Goal: Obtain resource: Download file/media

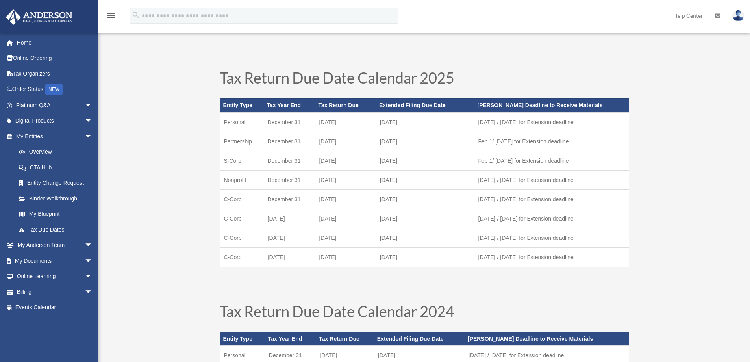
scroll to position [118, 0]
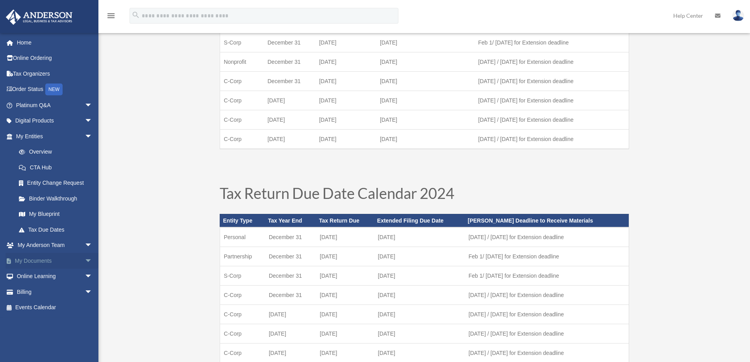
click at [85, 260] on span "arrow_drop_down" at bounding box center [93, 261] width 16 height 16
click at [35, 275] on link "Box" at bounding box center [57, 276] width 93 height 16
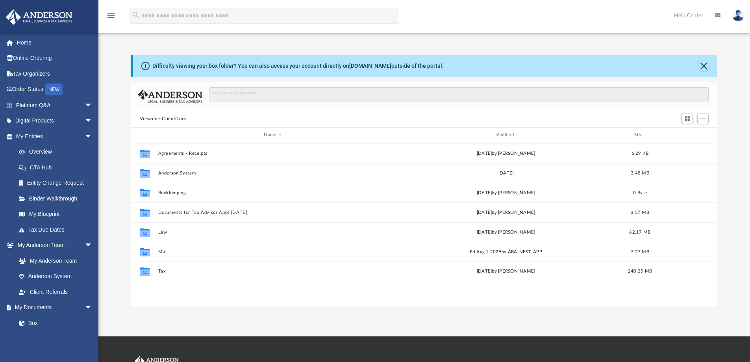
scroll to position [173, 580]
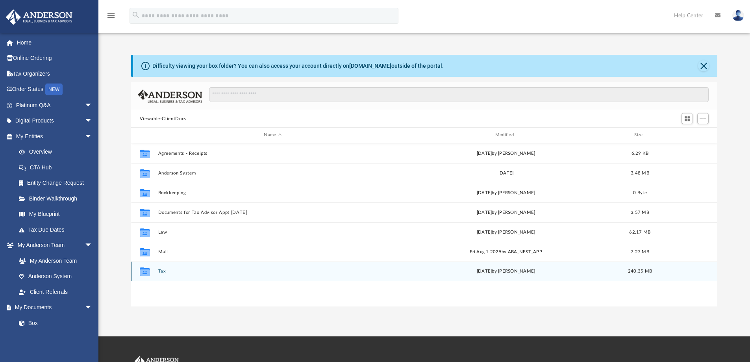
click at [161, 271] on button "Tax" at bounding box center [272, 270] width 229 height 5
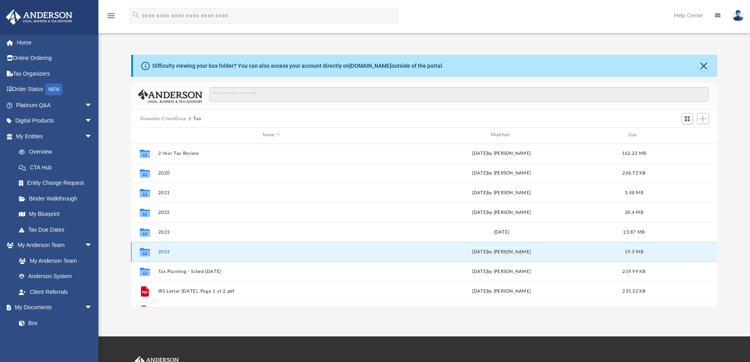
click at [166, 254] on button "2024" at bounding box center [271, 251] width 227 height 5
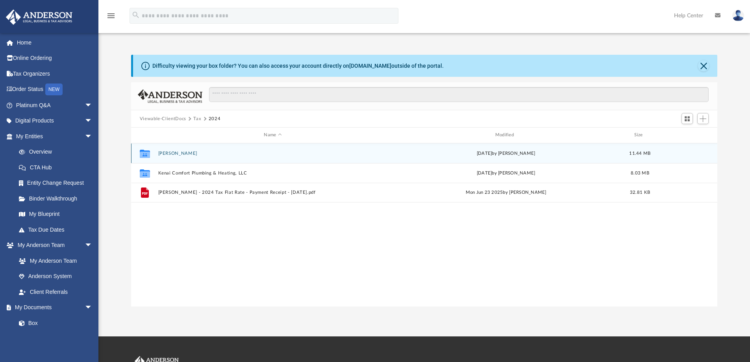
click at [180, 155] on button "[PERSON_NAME]" at bounding box center [272, 153] width 229 height 5
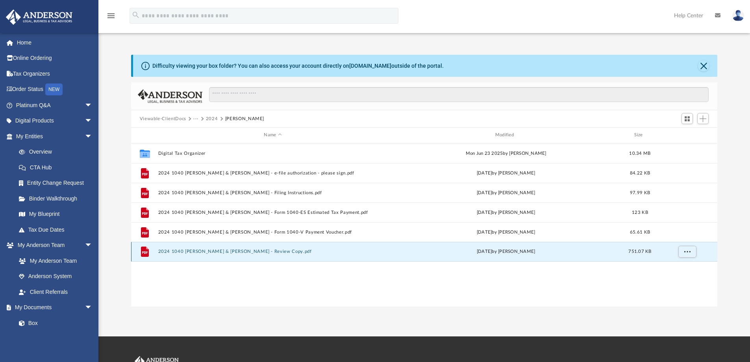
click at [231, 252] on button "2024 1040 Cassidy, Kaleb & Aimee - Review Copy.pdf" at bounding box center [272, 251] width 229 height 5
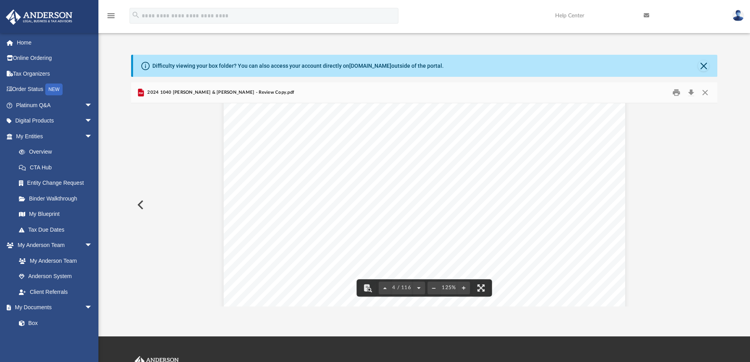
scroll to position [1594, 0]
